Goal: Information Seeking & Learning: Learn about a topic

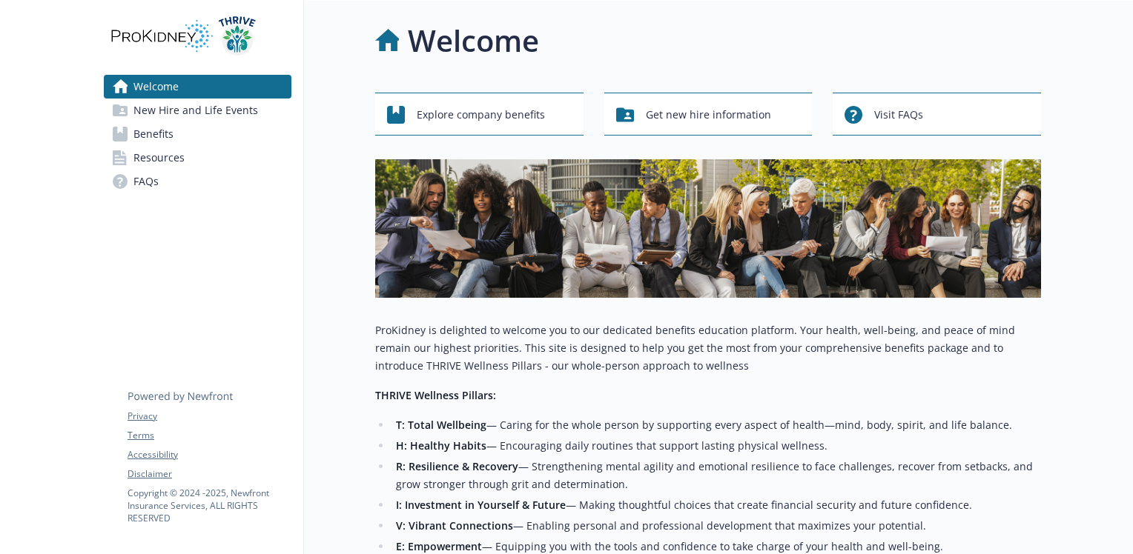
click at [203, 109] on span "New Hire and Life Events" at bounding box center [195, 111] width 125 height 24
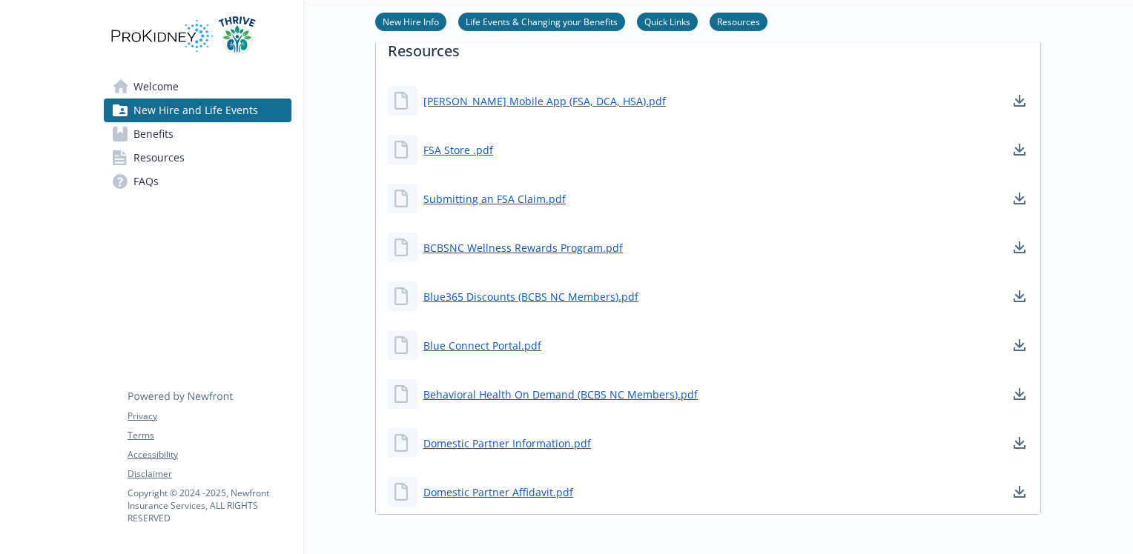
scroll to position [433, 0]
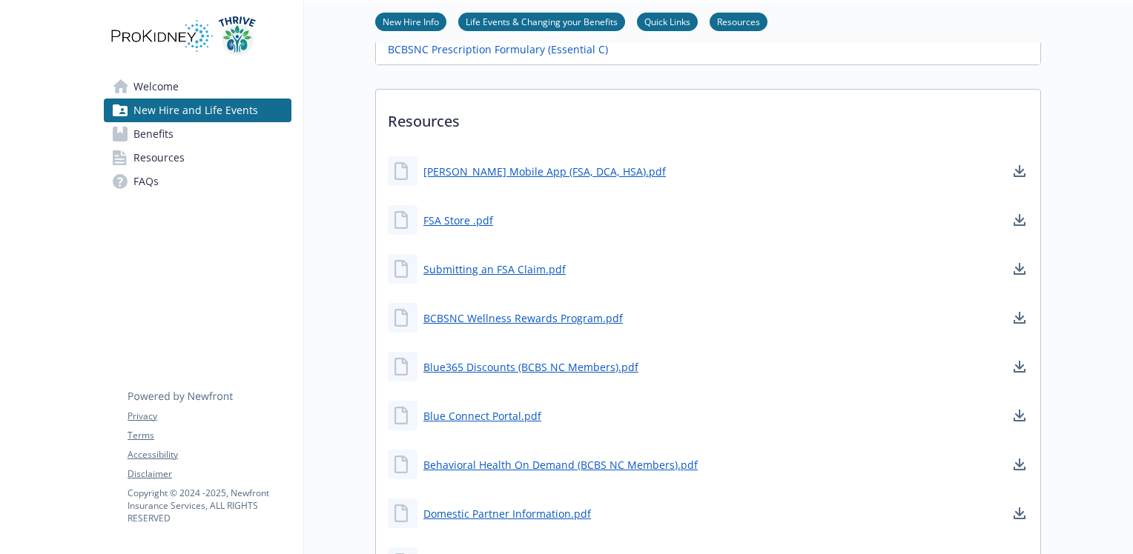
click at [564, 14] on link "Life Events & Changing your Benefits" at bounding box center [541, 21] width 167 height 14
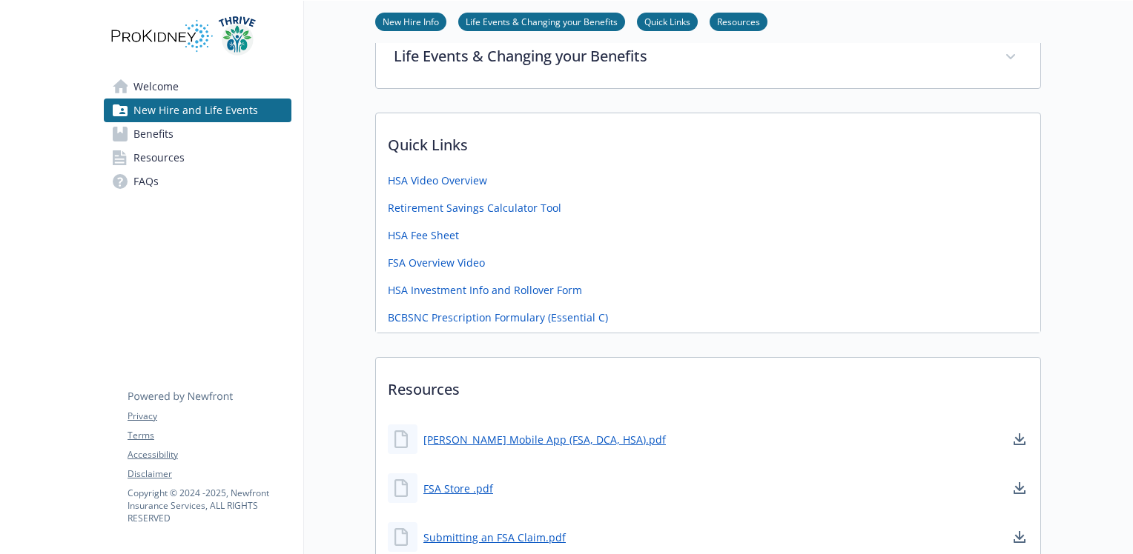
scroll to position [145, 11]
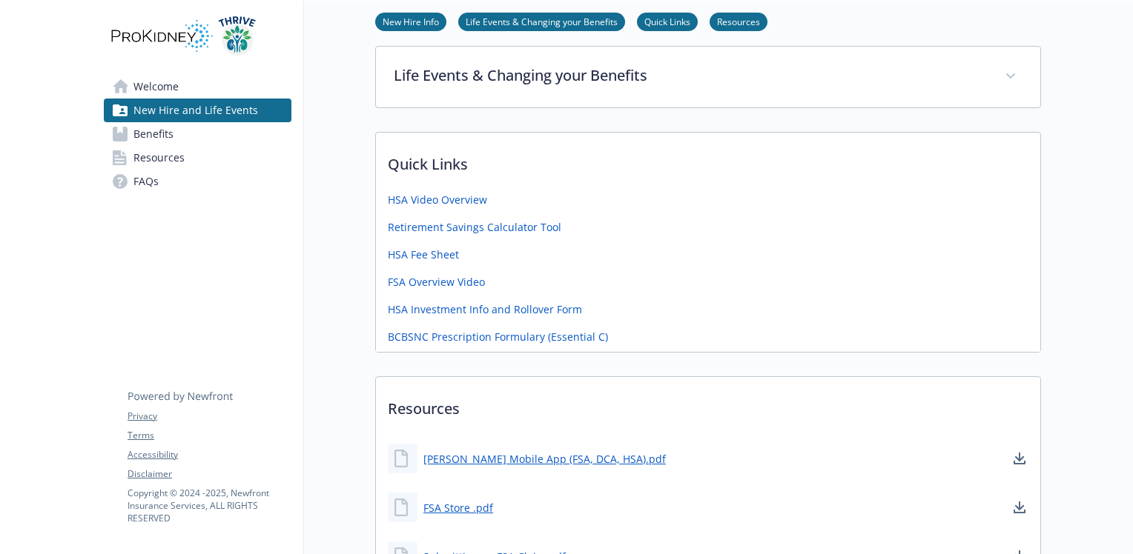
click at [417, 19] on link "New Hire Info" at bounding box center [410, 21] width 71 height 14
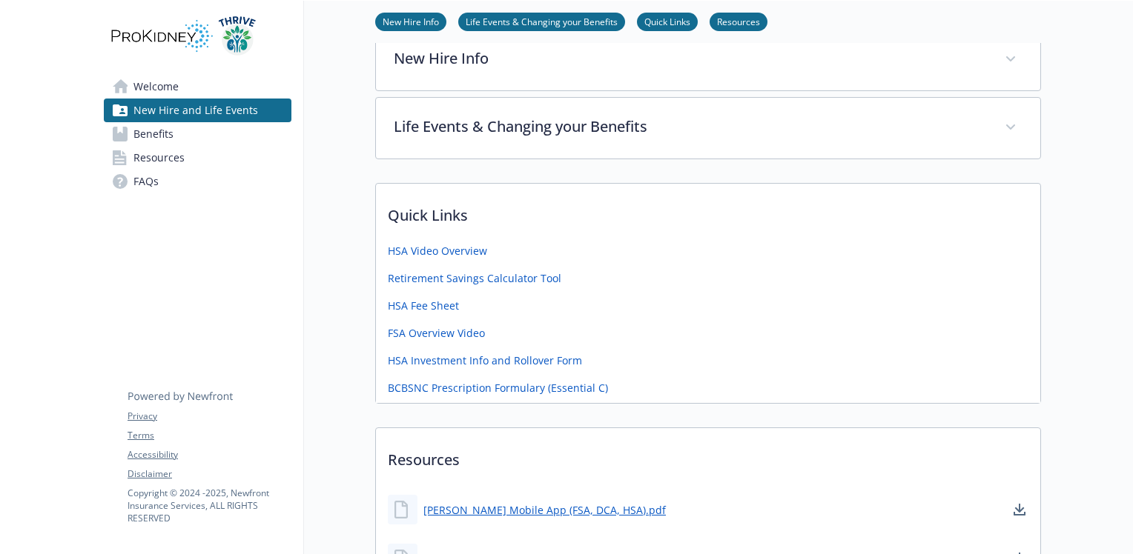
scroll to position [77, 11]
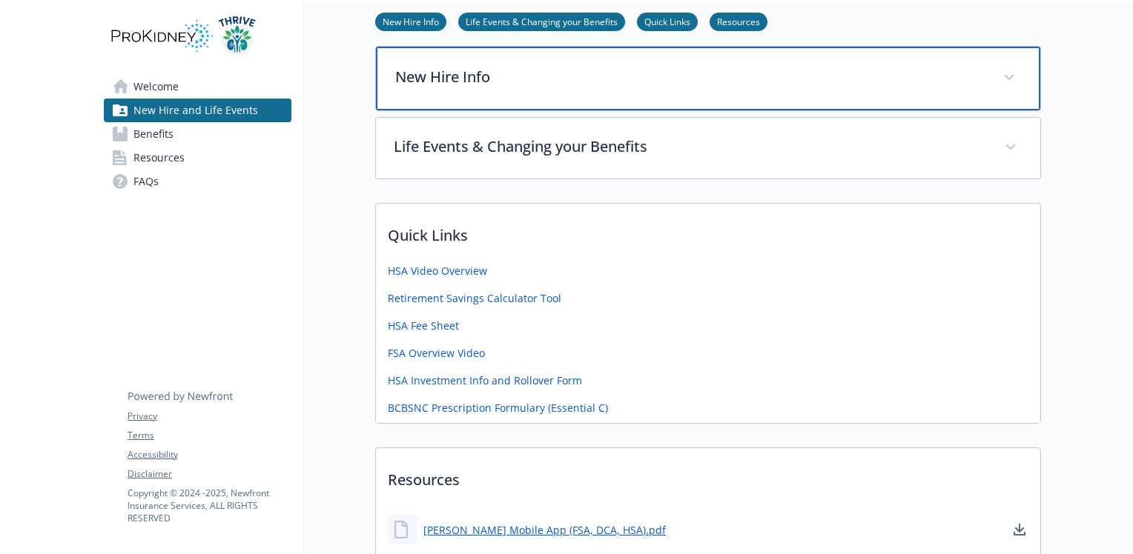
click at [512, 82] on p "New Hire Info" at bounding box center [690, 77] width 590 height 22
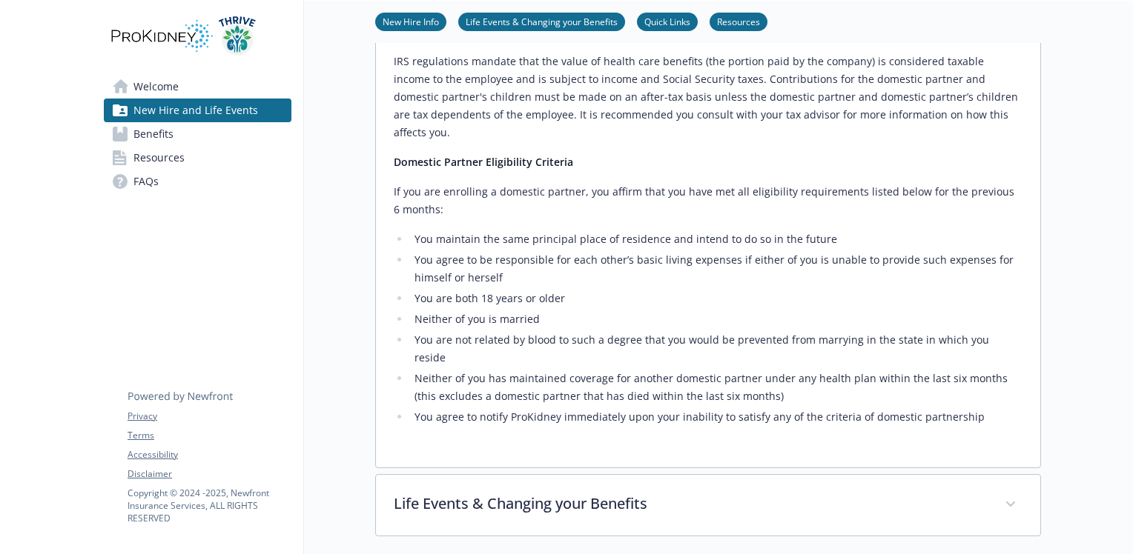
scroll to position [744, 11]
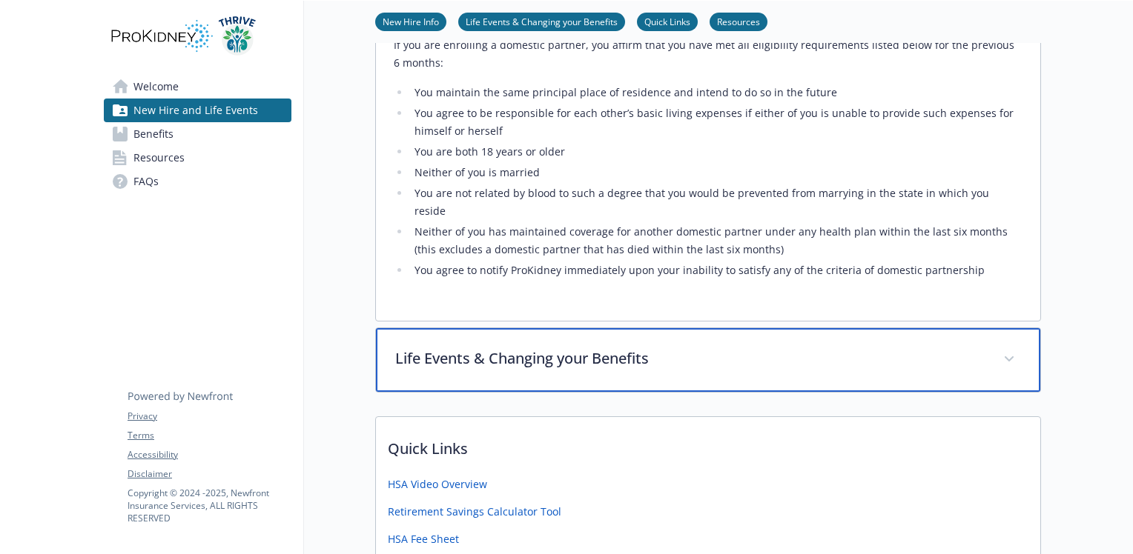
click at [629, 348] on p "Life Events & Changing your Benefits" at bounding box center [690, 359] width 590 height 22
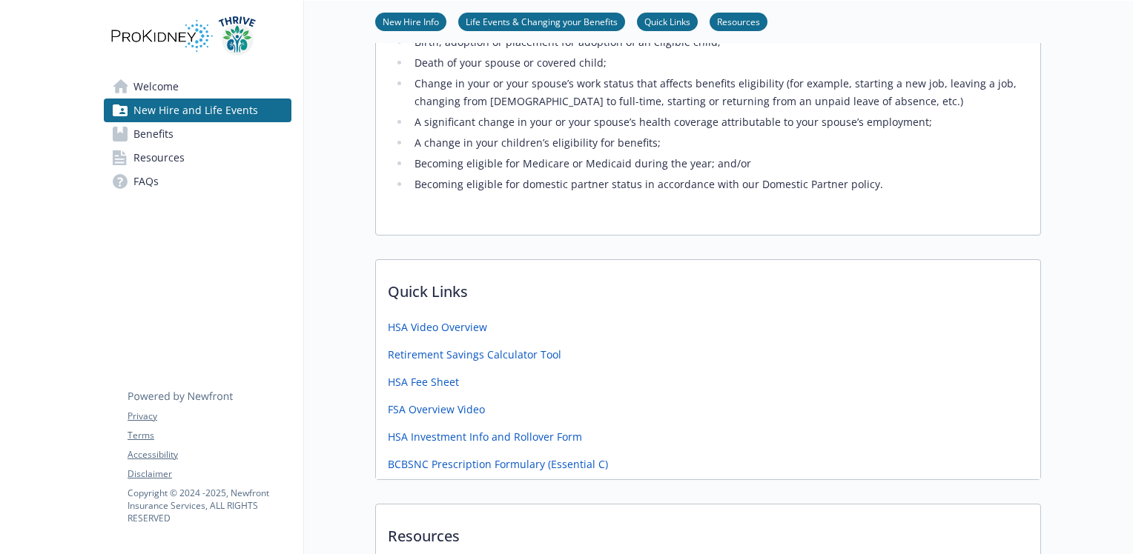
scroll to position [1337, 11]
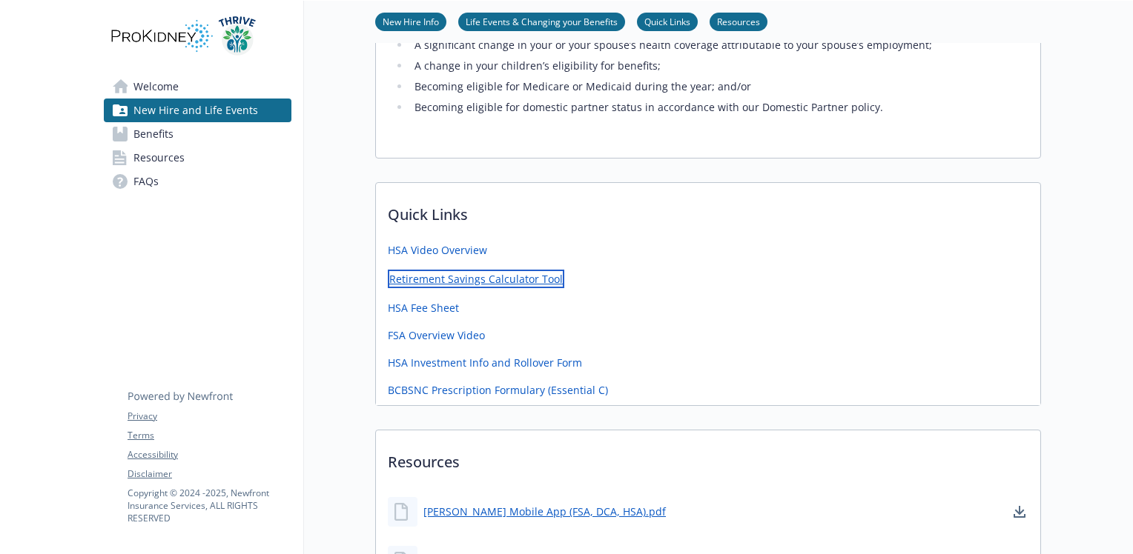
click at [495, 270] on link "Retirement Savings Calculator Tool" at bounding box center [476, 279] width 176 height 19
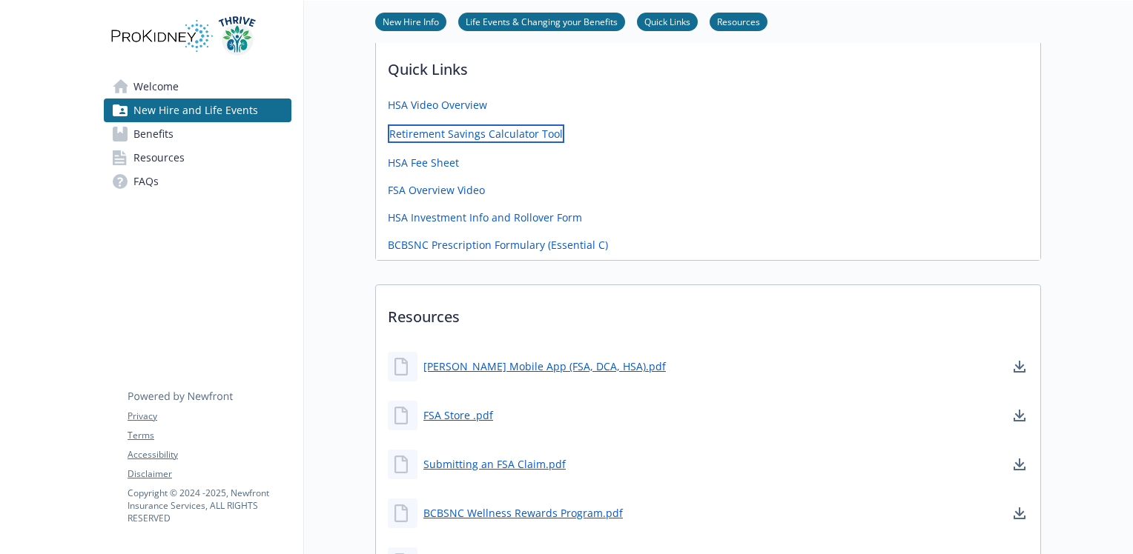
scroll to position [1485, 11]
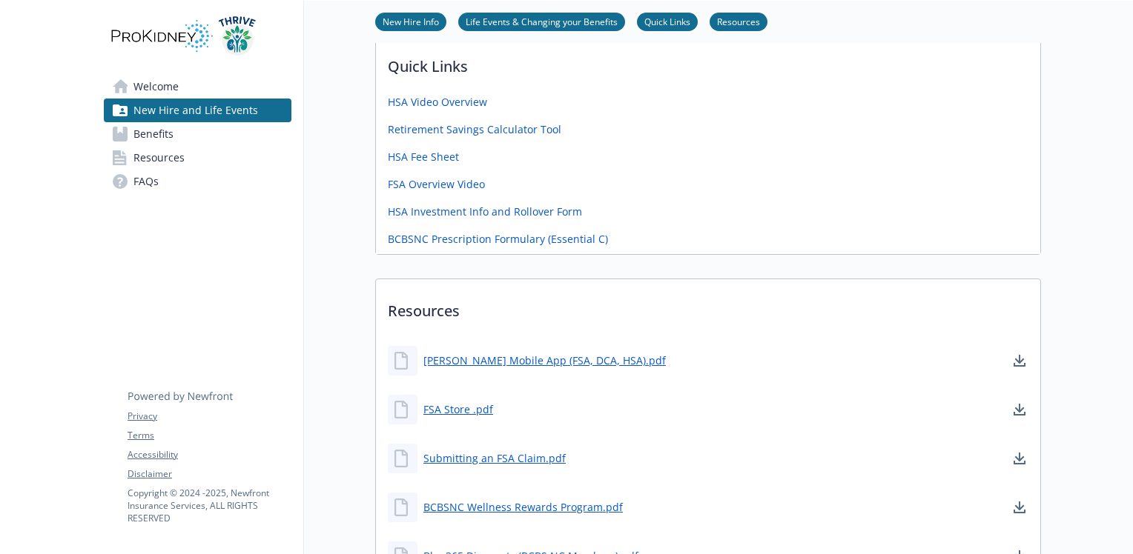
click at [144, 152] on span "Resources" at bounding box center [158, 158] width 51 height 24
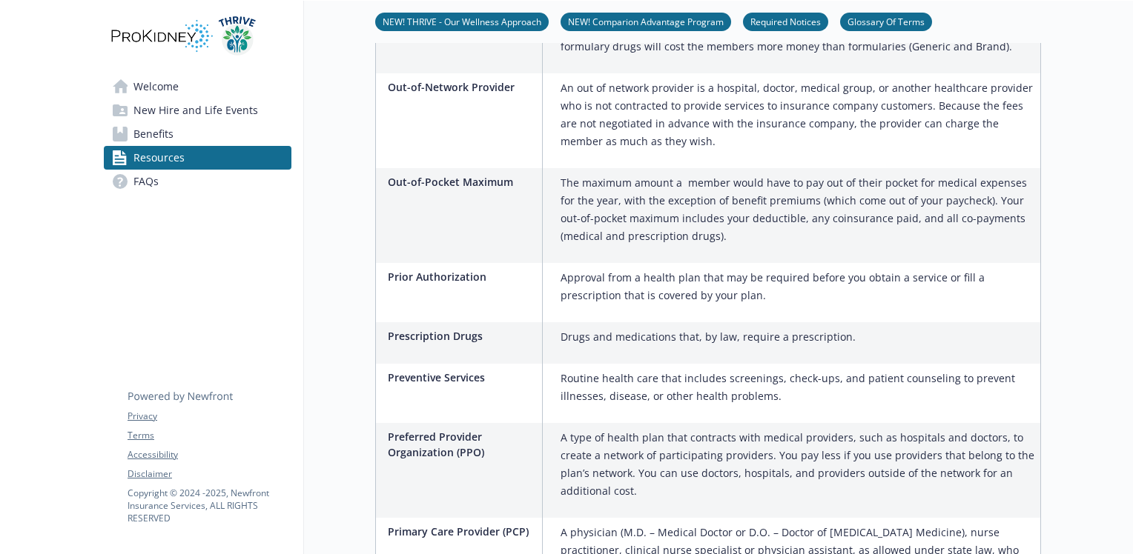
scroll to position [1708, 11]
click at [138, 182] on span "FAQs" at bounding box center [145, 182] width 25 height 24
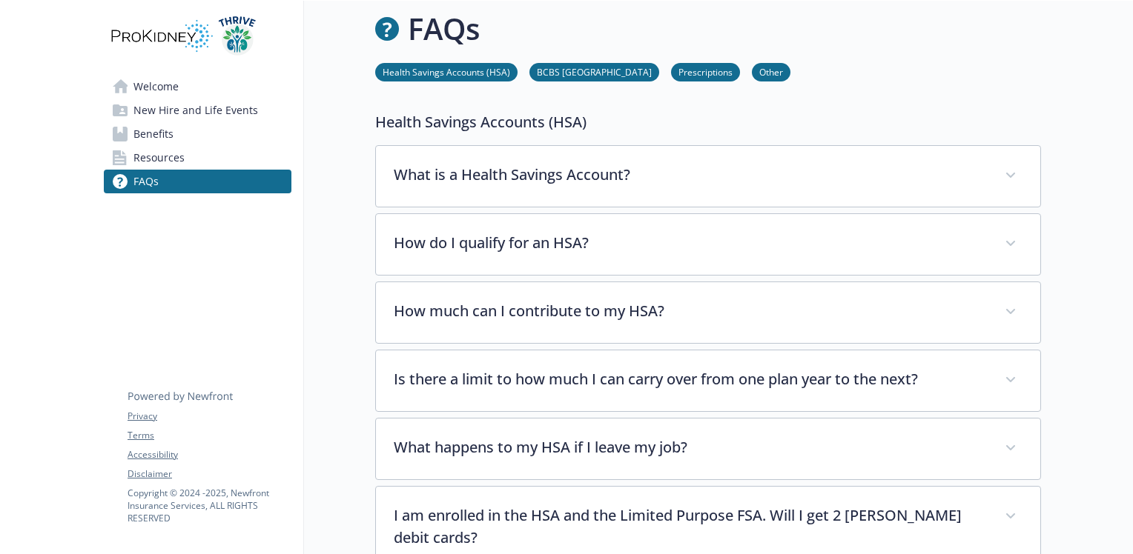
scroll to position [1067, 11]
